Goal: Task Accomplishment & Management: Manage account settings

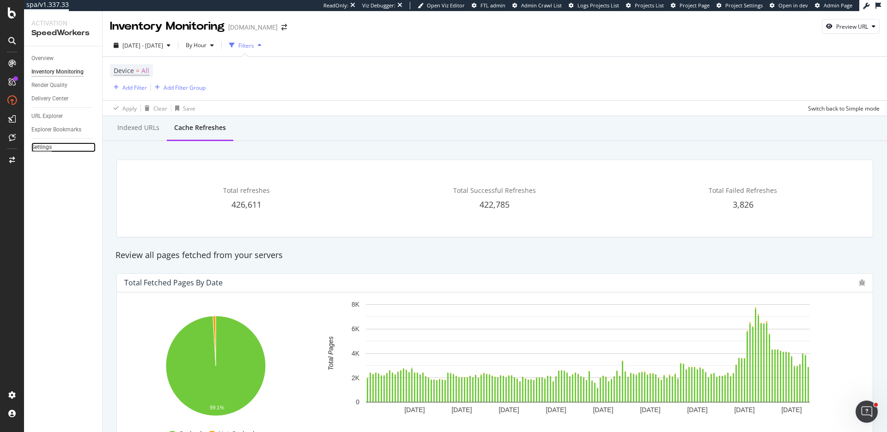
click at [34, 144] on div "Settings" at bounding box center [41, 147] width 20 height 10
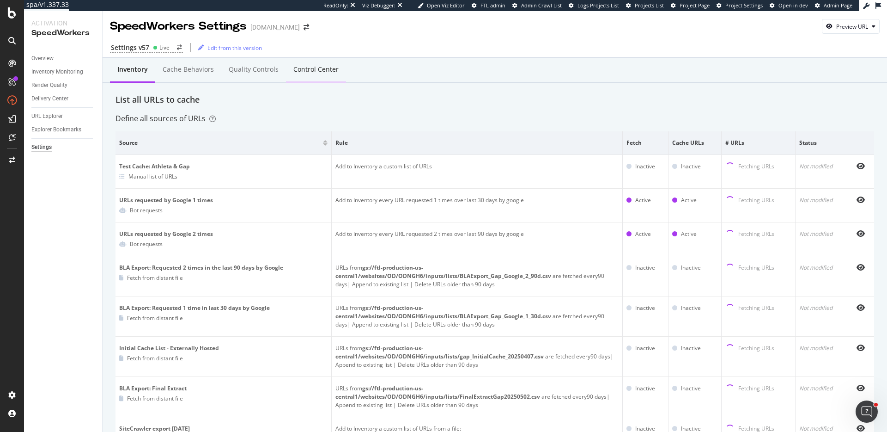
click at [301, 67] on div "Control Center" at bounding box center [315, 69] width 45 height 9
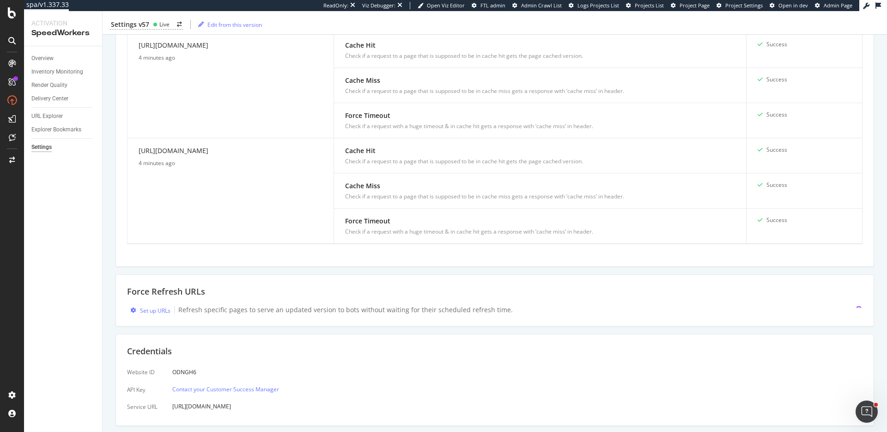
scroll to position [716, 0]
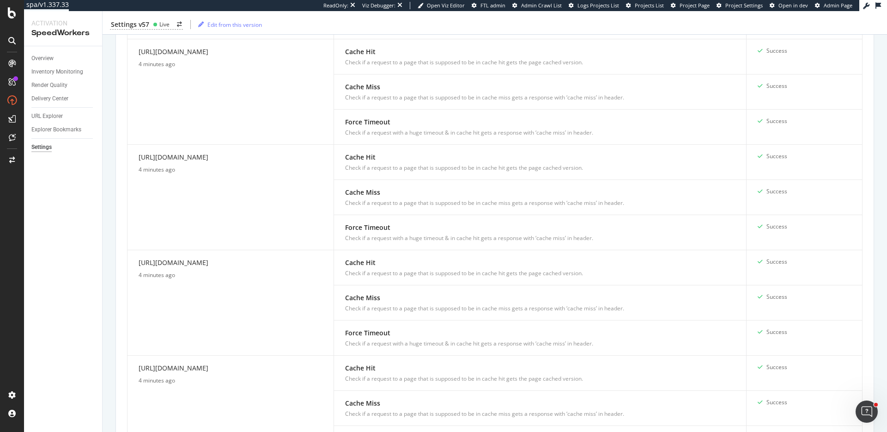
scroll to position [716, 0]
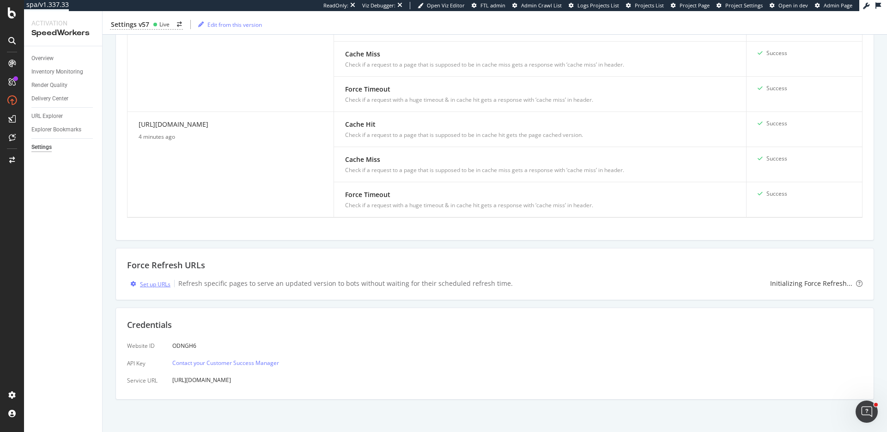
click at [150, 284] on div "Set up URLs" at bounding box center [155, 284] width 30 height 8
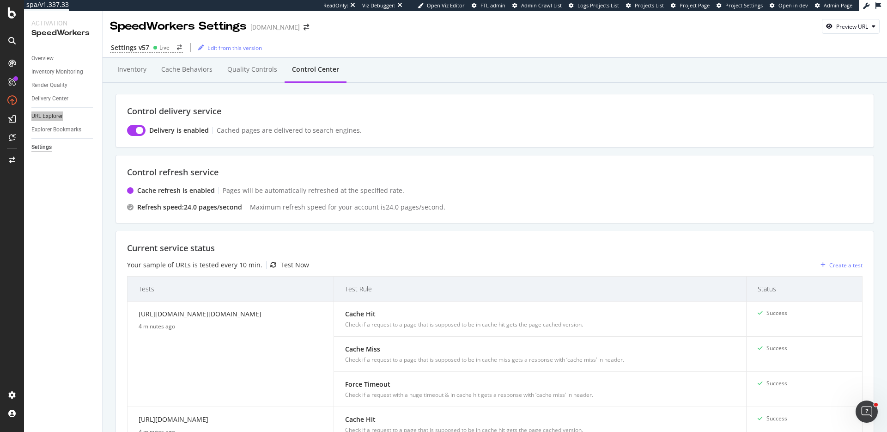
drag, startPoint x: 52, startPoint y: 115, endPoint x: 358, endPoint y: 5, distance: 325.6
click at [0, 0] on div "spa/v1.337.33 ReadOnly: Viz Debugger: Open Viz Editor FTL admin Admin Crawl Lis…" at bounding box center [443, 216] width 887 height 432
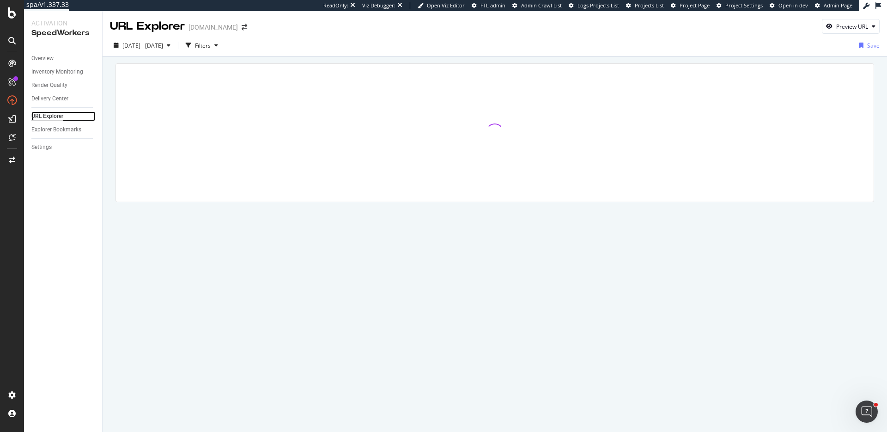
click at [55, 116] on div "URL Explorer" at bounding box center [47, 116] width 32 height 10
